Goal: Task Accomplishment & Management: Manage account settings

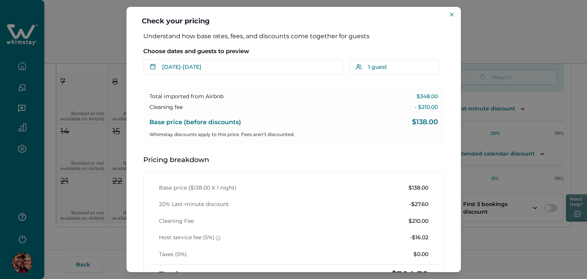
scroll to position [34, 0]
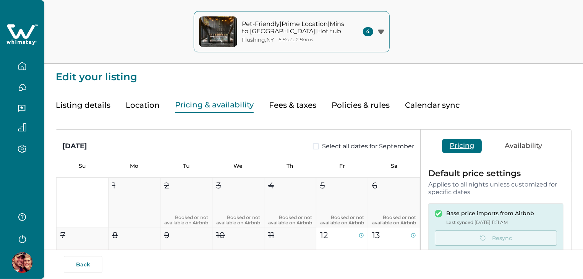
type input "**"
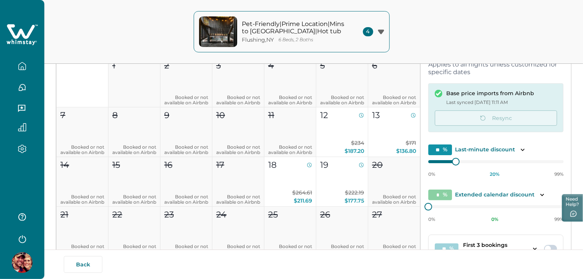
scroll to position [41, 0]
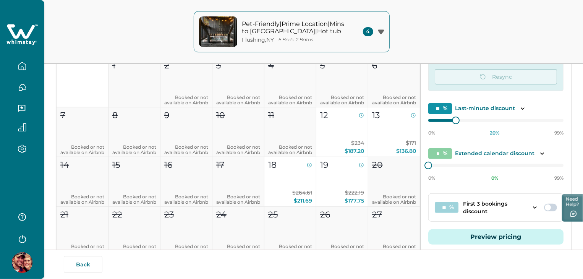
click at [467, 237] on button "Preview pricing" at bounding box center [495, 236] width 135 height 15
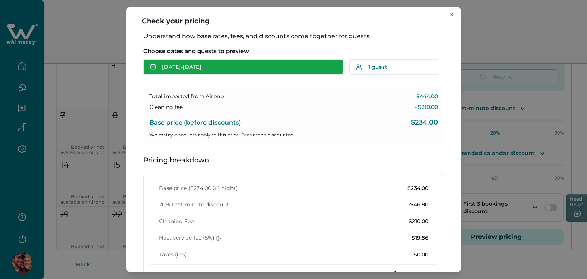
click at [265, 68] on button "[DATE] - [DATE]" at bounding box center [243, 66] width 200 height 15
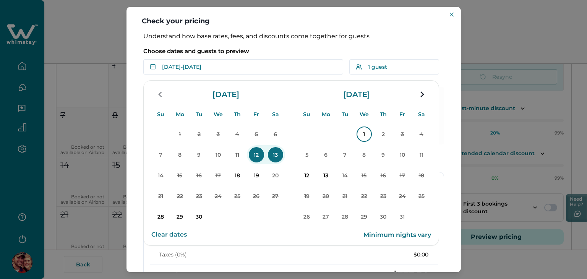
click at [360, 128] on p "1" at bounding box center [363, 133] width 15 height 15
click at [383, 132] on p "2" at bounding box center [382, 133] width 15 height 15
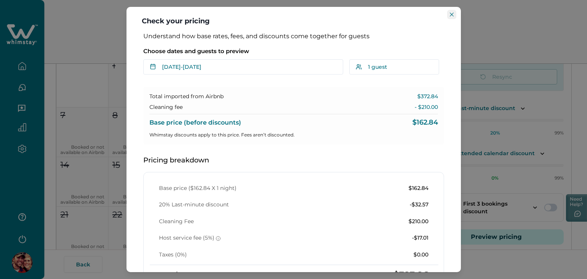
click at [453, 10] on button "Close" at bounding box center [451, 14] width 9 height 9
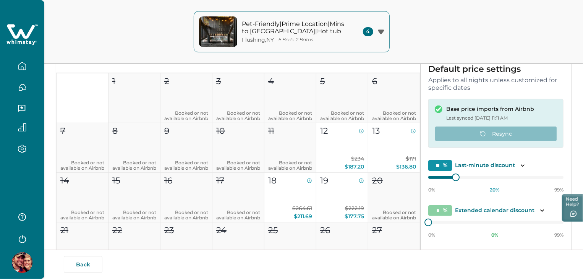
scroll to position [105, 0]
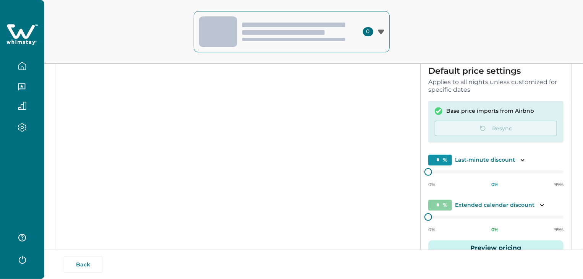
scroll to position [102, 0]
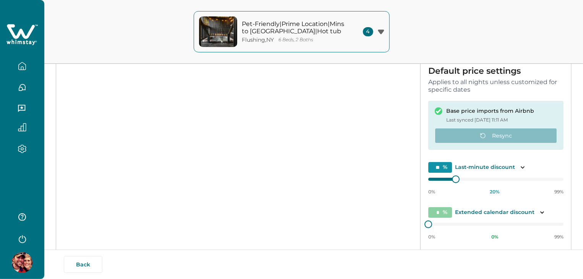
type input "**"
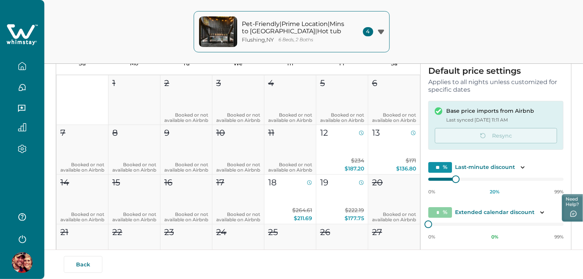
click at [465, 25] on div "Pet-Friendly|Prime Location|Mins to Pkwy|Hot tub Flushing , NY 6 Beds, 2 Baths …" at bounding box center [291, 32] width 583 height 64
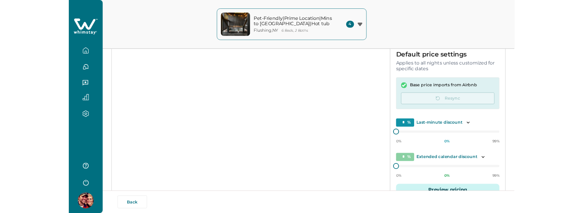
scroll to position [102, 0]
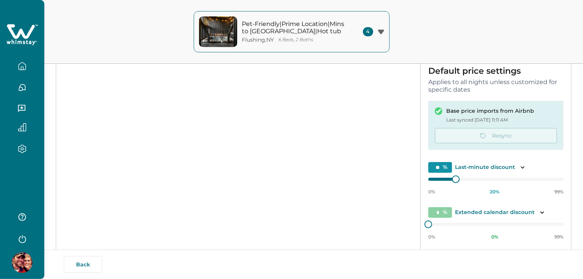
type input "**"
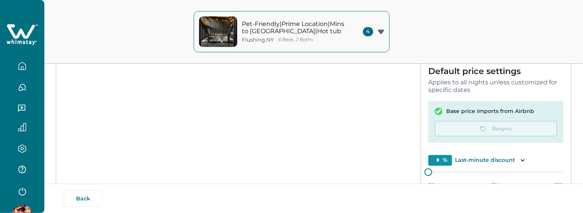
scroll to position [102, 0]
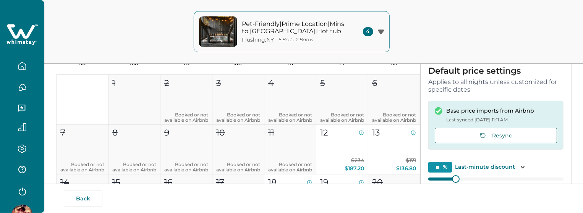
type input "**"
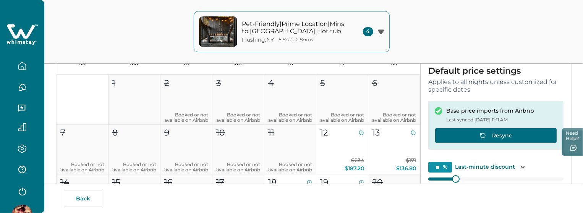
click at [511, 133] on button "Resync" at bounding box center [496, 135] width 122 height 15
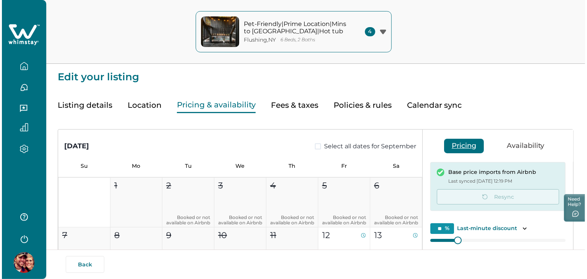
scroll to position [154, 0]
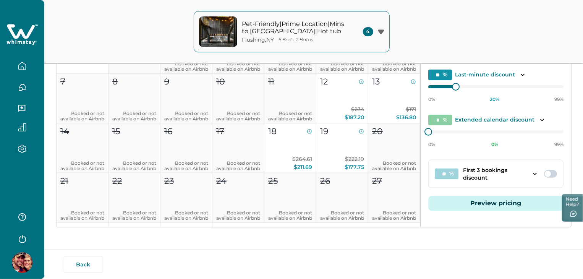
click at [483, 200] on button "Preview pricing" at bounding box center [495, 203] width 135 height 15
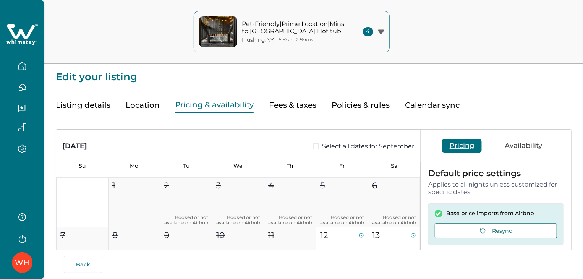
scroll to position [154, 0]
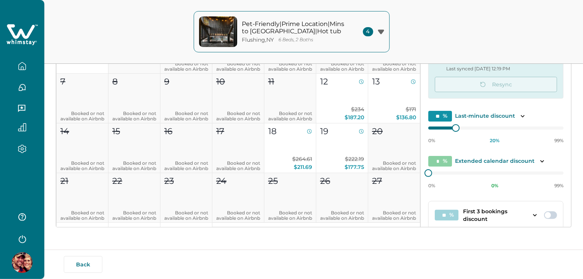
type input "**"
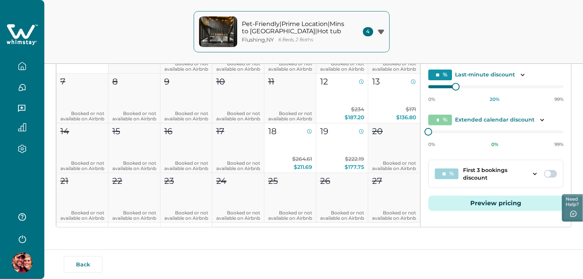
click at [493, 204] on button "Preview pricing" at bounding box center [495, 203] width 135 height 15
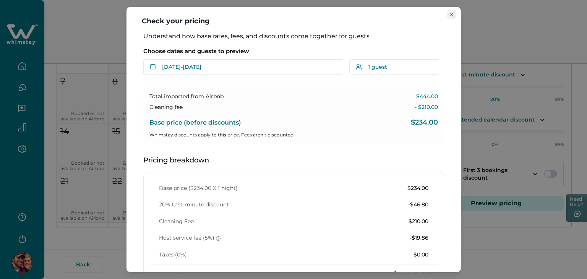
click at [451, 16] on icon "Close" at bounding box center [452, 15] width 4 height 4
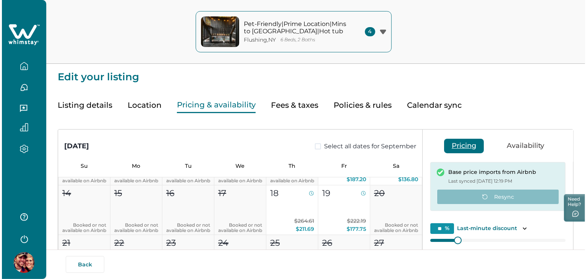
scroll to position [154, 0]
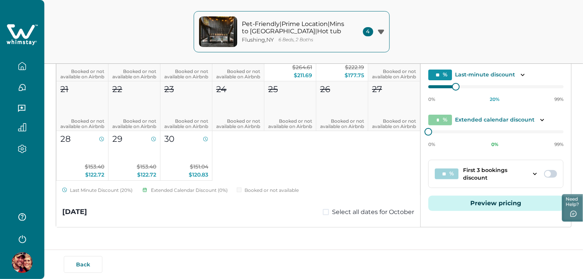
click at [464, 205] on button "Preview pricing" at bounding box center [495, 203] width 135 height 15
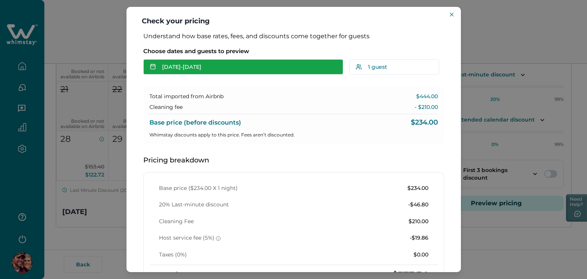
click at [304, 66] on button "[DATE] - [DATE]" at bounding box center [243, 66] width 200 height 15
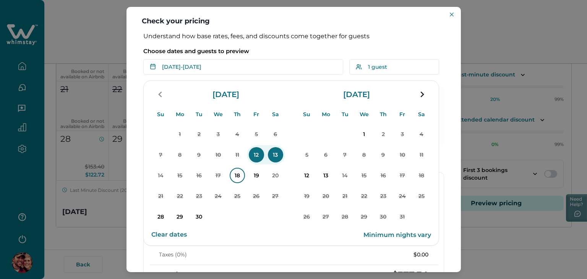
click at [240, 175] on p "18" at bounding box center [237, 175] width 15 height 15
click at [257, 175] on p "19" at bounding box center [256, 175] width 15 height 15
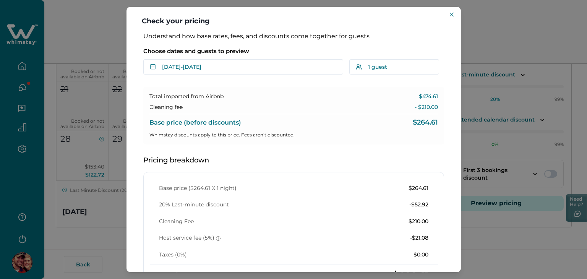
click at [421, 123] on p "$264.61" at bounding box center [424, 123] width 25 height 8
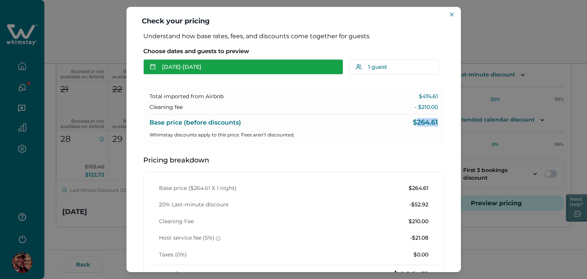
click at [207, 67] on button "[DATE] - [DATE]" at bounding box center [243, 66] width 200 height 15
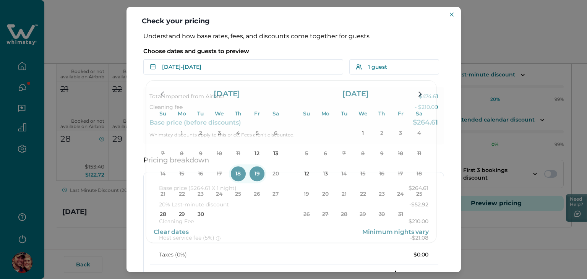
click at [327, 49] on p "Choose dates and guests to preview" at bounding box center [293, 51] width 301 height 8
